Goal: Information Seeking & Learning: Find specific fact

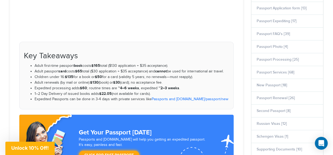
click at [184, 52] on h2 "Key Takeaways" at bounding box center [126, 56] width 205 height 9
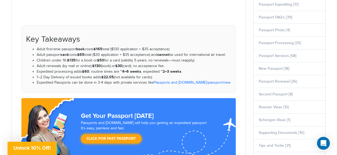
scroll to position [275, 0]
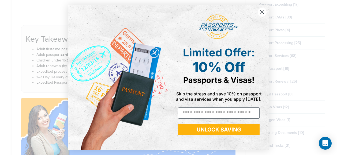
click at [261, 14] on circle "Close dialog" at bounding box center [261, 12] width 9 height 9
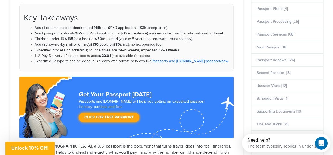
scroll to position [297, 0]
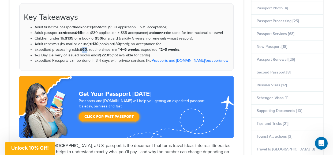
drag, startPoint x: 86, startPoint y: 48, endPoint x: 82, endPoint y: 48, distance: 4.8
click at [82, 48] on strong "$60" at bounding box center [83, 49] width 7 height 5
drag, startPoint x: 82, startPoint y: 48, endPoint x: 126, endPoint y: 47, distance: 44.2
click at [126, 47] on strong "4–6 weeks" at bounding box center [129, 49] width 19 height 5
drag, startPoint x: 159, startPoint y: 50, endPoint x: 185, endPoint y: 47, distance: 25.8
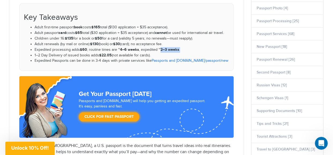
click at [185, 47] on li "Expedited processing adds $60 ; routine times are ~ 4–6 weeks , expedited ~ 2–3…" at bounding box center [132, 50] width 194 height 6
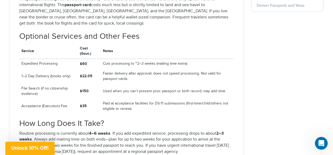
scroll to position [775, 0]
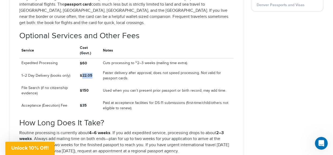
drag, startPoint x: 91, startPoint y: 52, endPoint x: 81, endPoint y: 54, distance: 10.3
click at [81, 73] on strong "$22.05" at bounding box center [86, 75] width 13 height 5
click at [147, 83] on td "Used when you can’t present prior passport or birth record; may add time." at bounding box center [167, 90] width 133 height 15
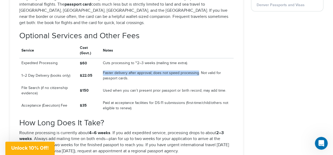
drag, startPoint x: 196, startPoint y: 52, endPoint x: 98, endPoint y: 54, distance: 97.9
click at [98, 68] on tr "1–2 Day Delivery (books only) $22.05 Faster delivery after approval; does not s…" at bounding box center [126, 75] width 214 height 15
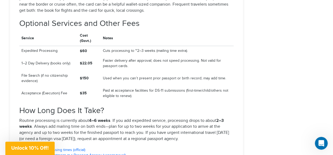
drag, startPoint x: 98, startPoint y: 54, endPoint x: 144, endPoint y: 87, distance: 56.5
click at [144, 106] on h2 "How Long Does It Take?" at bounding box center [126, 110] width 214 height 9
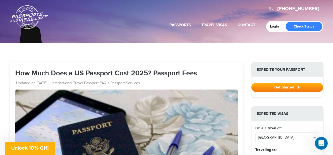
scroll to position [0, 0]
